Goal: Information Seeking & Learning: Learn about a topic

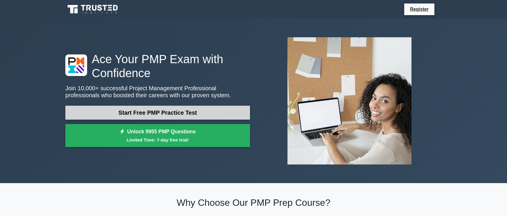
click at [164, 112] on link "Start Free PMP Practice Test" at bounding box center [157, 113] width 185 height 14
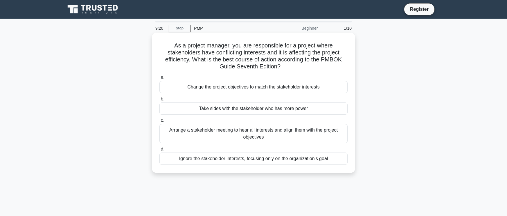
click at [256, 131] on div "Arrange a stakeholder meeting to hear all interests and align them with the pro…" at bounding box center [254, 133] width 188 height 19
click at [160, 122] on input "c. Arrange a stakeholder meeting to hear all interests and align them with the …" at bounding box center [160, 121] width 0 height 4
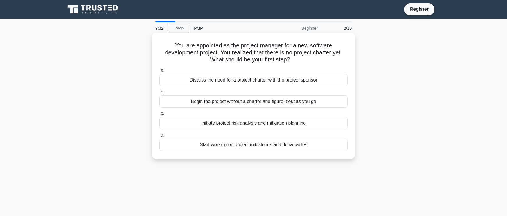
click at [248, 80] on div "Discuss the need for a project charter with the project sponsor" at bounding box center [254, 80] width 188 height 12
click at [160, 72] on input "a. Discuss the need for a project charter with the project sponsor" at bounding box center [160, 71] width 0 height 4
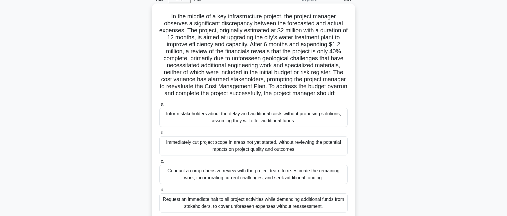
scroll to position [58, 0]
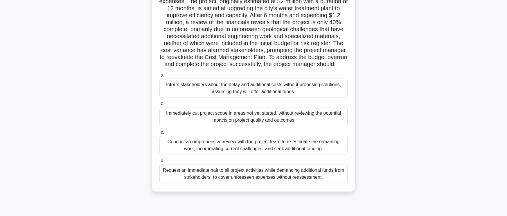
click at [250, 149] on div "Conduct a comprehensive review with the project team to re-estimate the remaini…" at bounding box center [254, 144] width 188 height 19
click at [160, 134] on input "c. Conduct a comprehensive review with the project team to re-estimate the rema…" at bounding box center [160, 132] width 0 height 4
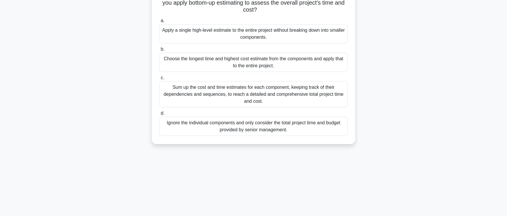
scroll to position [0, 0]
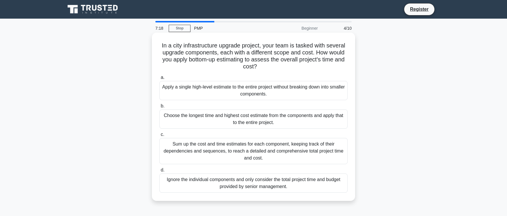
click at [247, 149] on div "Sum up the cost and time estimates for each component, keeping track of their d…" at bounding box center [254, 151] width 188 height 26
click at [160, 136] on input "c. Sum up the cost and time estimates for each component, keeping track of thei…" at bounding box center [160, 135] width 0 height 4
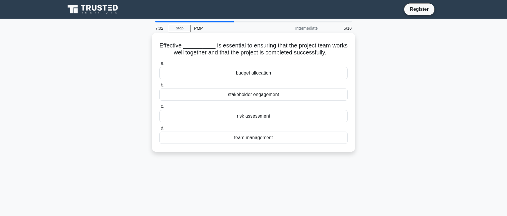
click at [254, 138] on div "team management" at bounding box center [254, 137] width 188 height 12
click at [160, 130] on input "d. team management" at bounding box center [160, 128] width 0 height 4
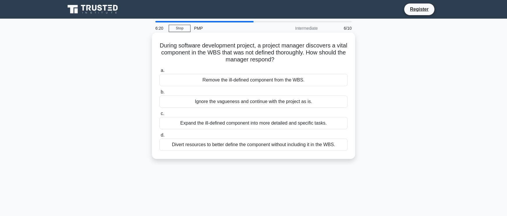
click at [230, 144] on div "Divert resources to better define the component without including it in the WBS." at bounding box center [254, 144] width 188 height 12
click at [160, 137] on input "d. Divert resources to better define the component without including it in the …" at bounding box center [160, 135] width 0 height 4
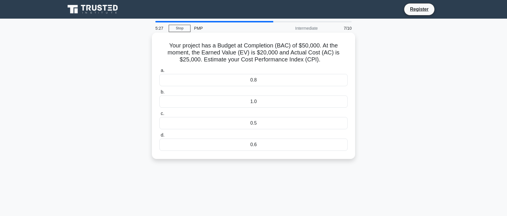
click at [253, 123] on div "0.5" at bounding box center [254, 123] width 188 height 12
click at [160, 115] on input "c. 0.5" at bounding box center [160, 114] width 0 height 4
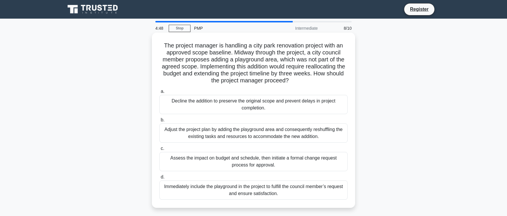
click at [248, 158] on div "Assess the impact on budget and schedule, then initiate a formal change request…" at bounding box center [254, 161] width 188 height 19
click at [160, 150] on input "c. Assess the impact on budget and schedule, then initiate a formal change requ…" at bounding box center [160, 148] width 0 height 4
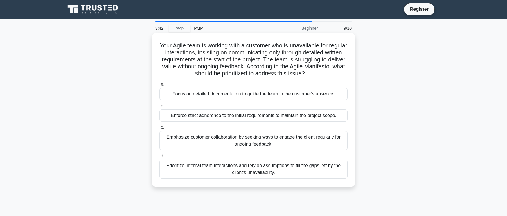
click at [251, 139] on div "Emphasize customer collaboration by seeking ways to engage the client regularly…" at bounding box center [254, 140] width 188 height 19
click at [160, 129] on input "c. Emphasize customer collaboration by seeking ways to engage the client regula…" at bounding box center [160, 128] width 0 height 4
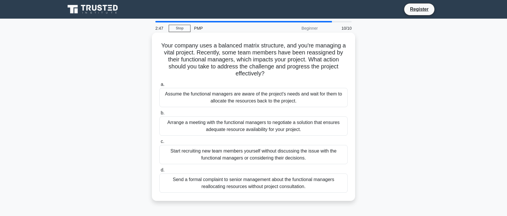
click at [261, 123] on div "Arrange a meeting with the functional managers to negotiate a solution that ens…" at bounding box center [254, 125] width 188 height 19
click at [160, 115] on input "b. Arrange a meeting with the functional managers to negotiate a solution that …" at bounding box center [160, 113] width 0 height 4
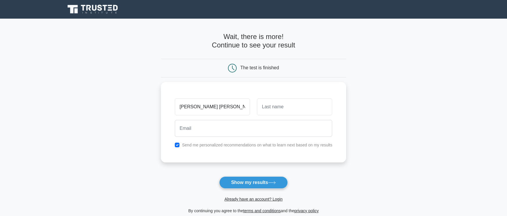
type input "maria elisa"
type input "rosati"
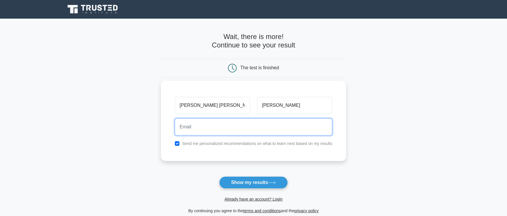
click at [260, 125] on input "email" at bounding box center [254, 126] width 158 height 17
type input "felix.geli@gmail.com"
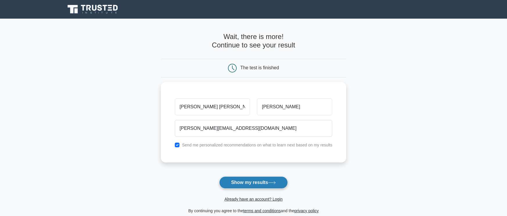
click at [258, 180] on button "Show my results" at bounding box center [253, 182] width 69 height 12
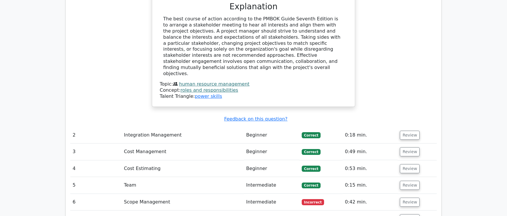
scroll to position [727, 0]
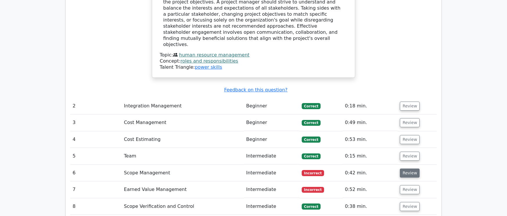
click at [409, 168] on button "Review" at bounding box center [410, 172] width 20 height 9
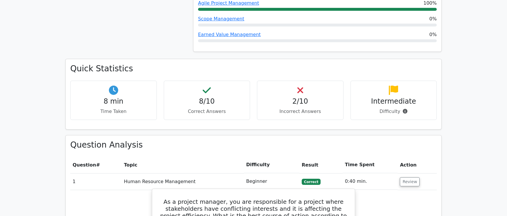
scroll to position [436, 0]
